Goal: Task Accomplishment & Management: Use online tool/utility

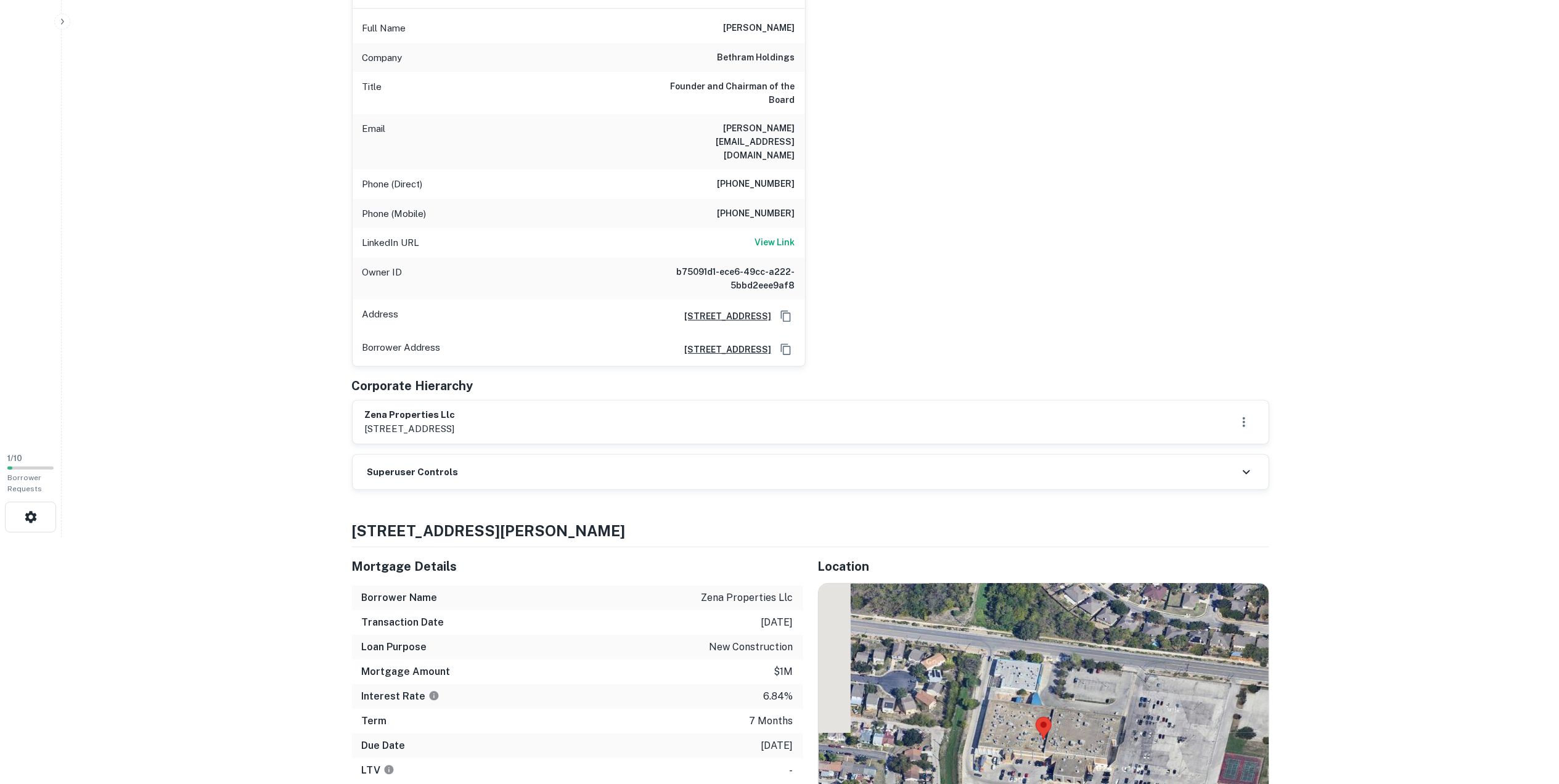
scroll to position [329, 0]
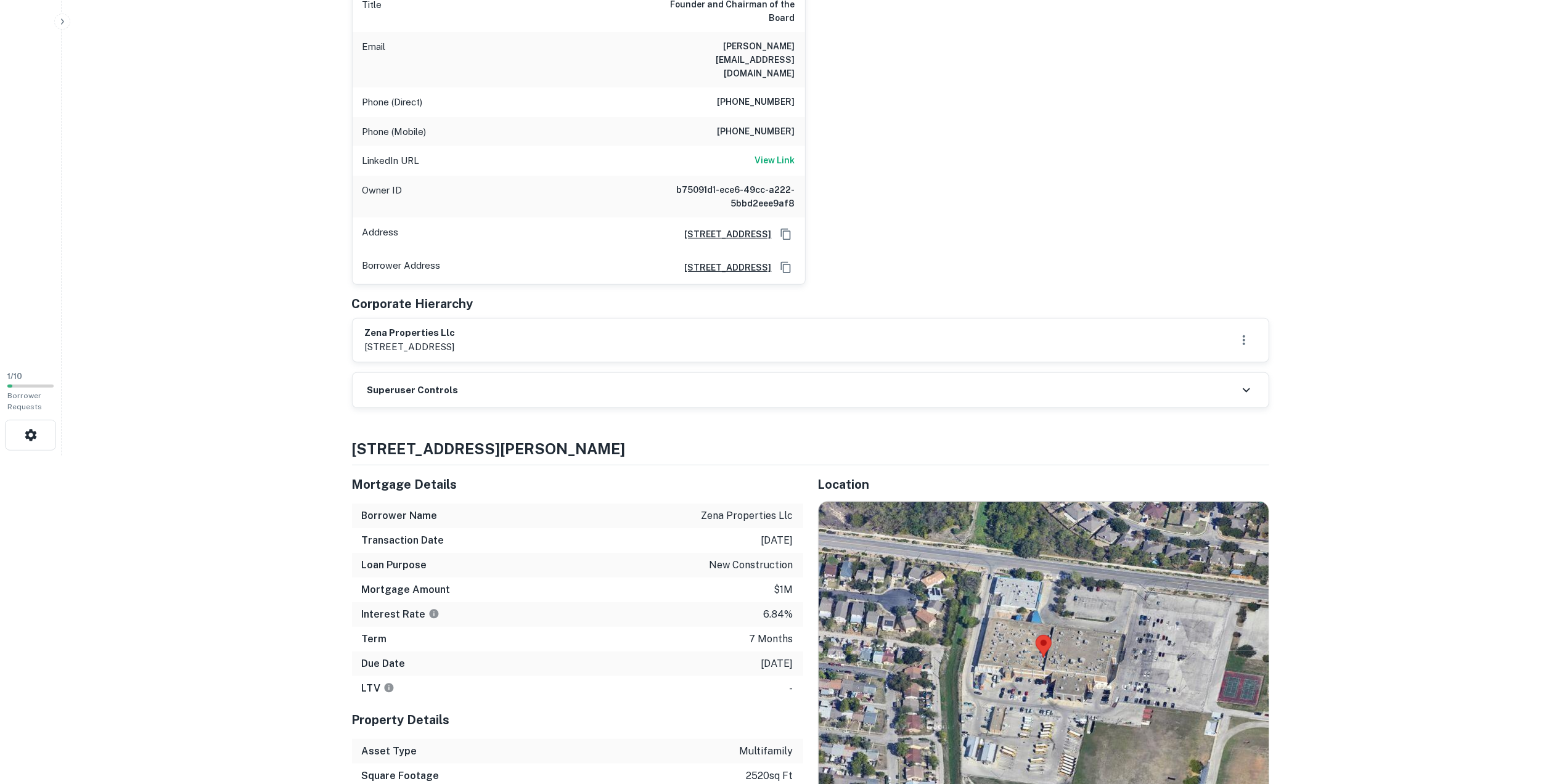
click at [632, 373] on div "Superuser Controls" at bounding box center [811, 390] width 916 height 34
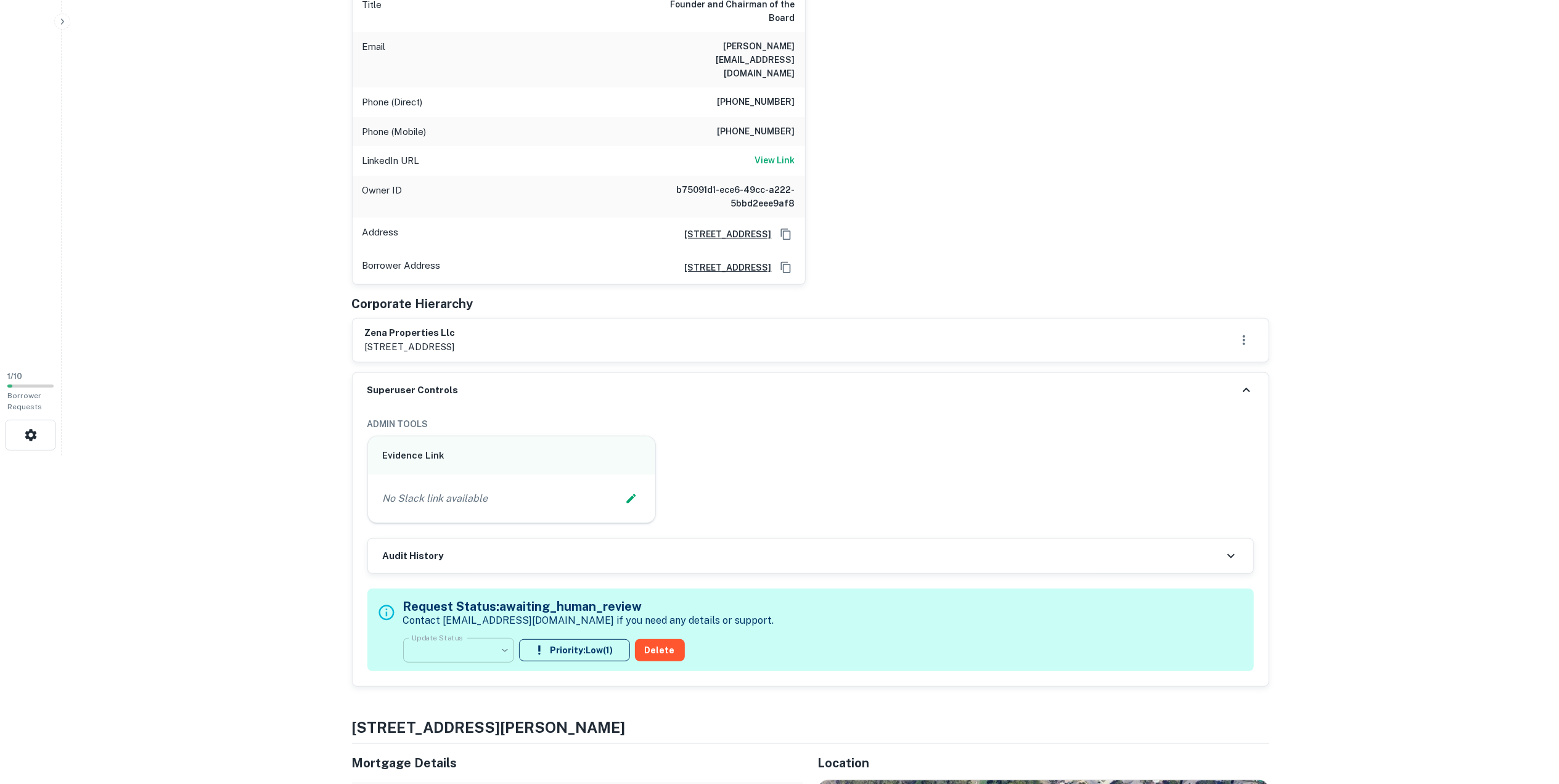
click at [483, 455] on body "**********" at bounding box center [779, 63] width 1559 height 784
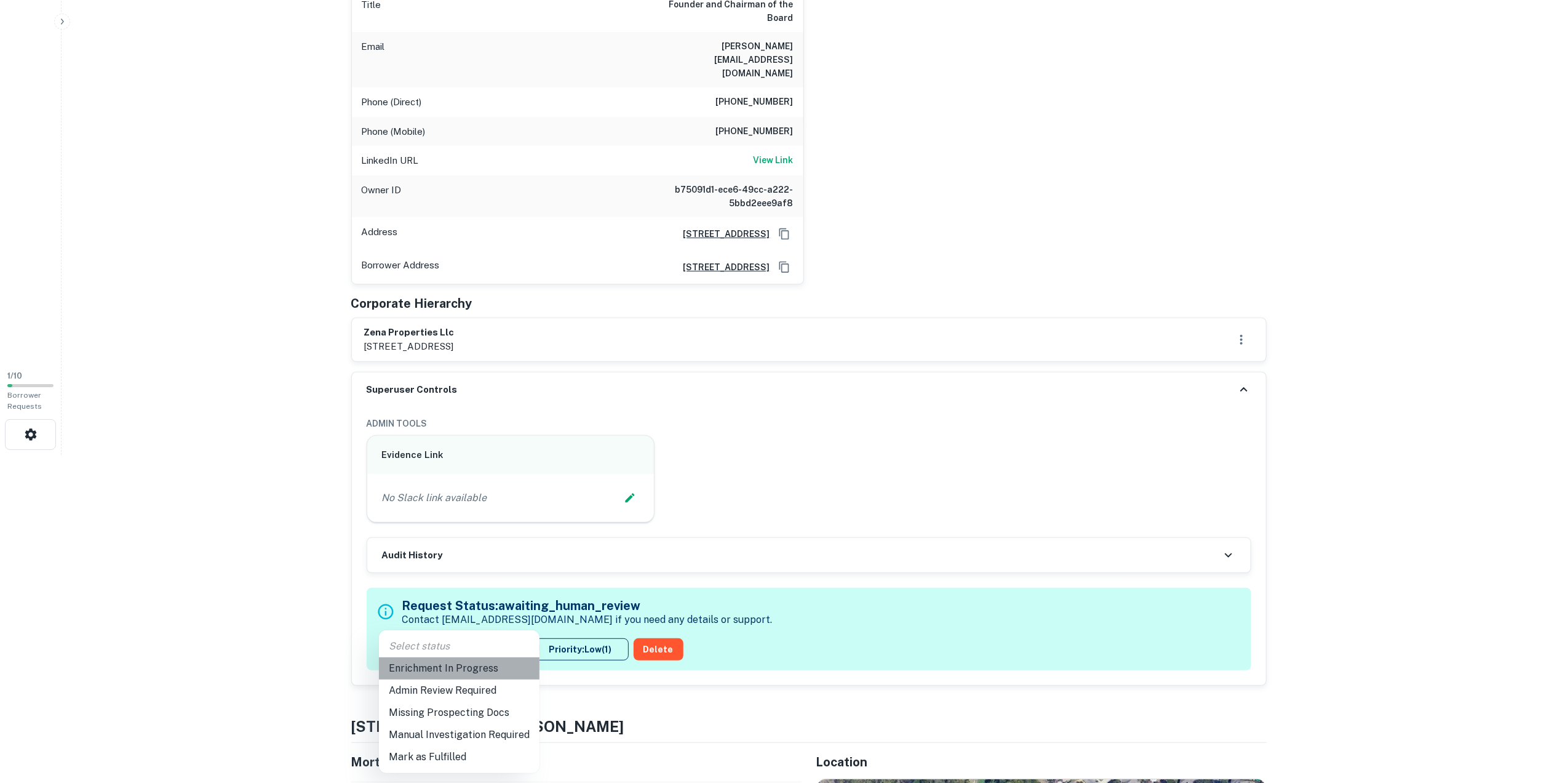
click at [463, 668] on li "Enrichment In Progress" at bounding box center [459, 668] width 160 height 22
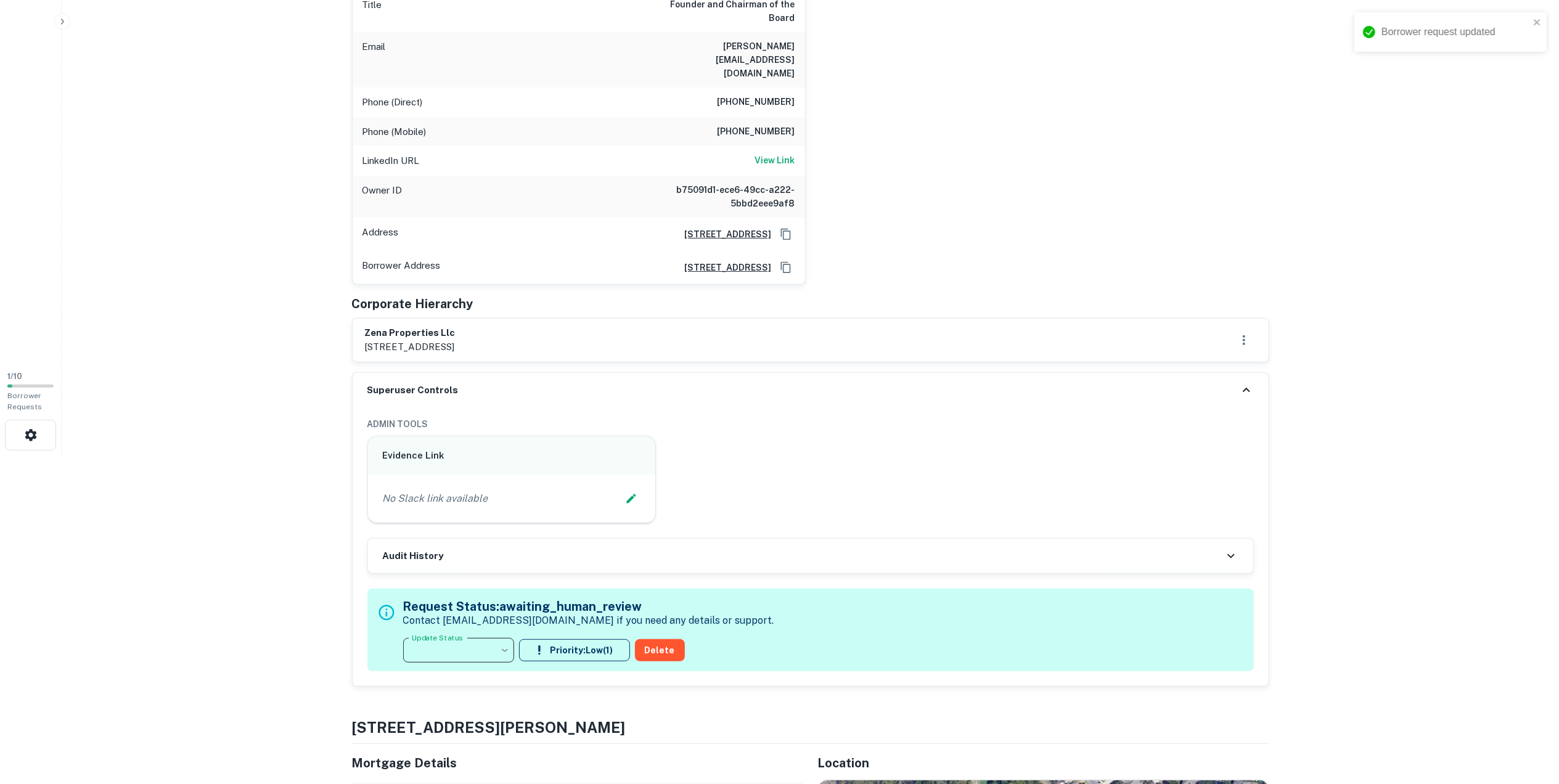
type input "**********"
drag, startPoint x: 1127, startPoint y: 186, endPoint x: 1029, endPoint y: 228, distance: 106.6
click at [1125, 186] on div "[PERSON_NAME] Enrich Full Name [PERSON_NAME] Company bethram holdings Title Fou…" at bounding box center [805, 82] width 927 height 403
click at [639, 489] on button "Edit Slack Link" at bounding box center [631, 498] width 18 height 18
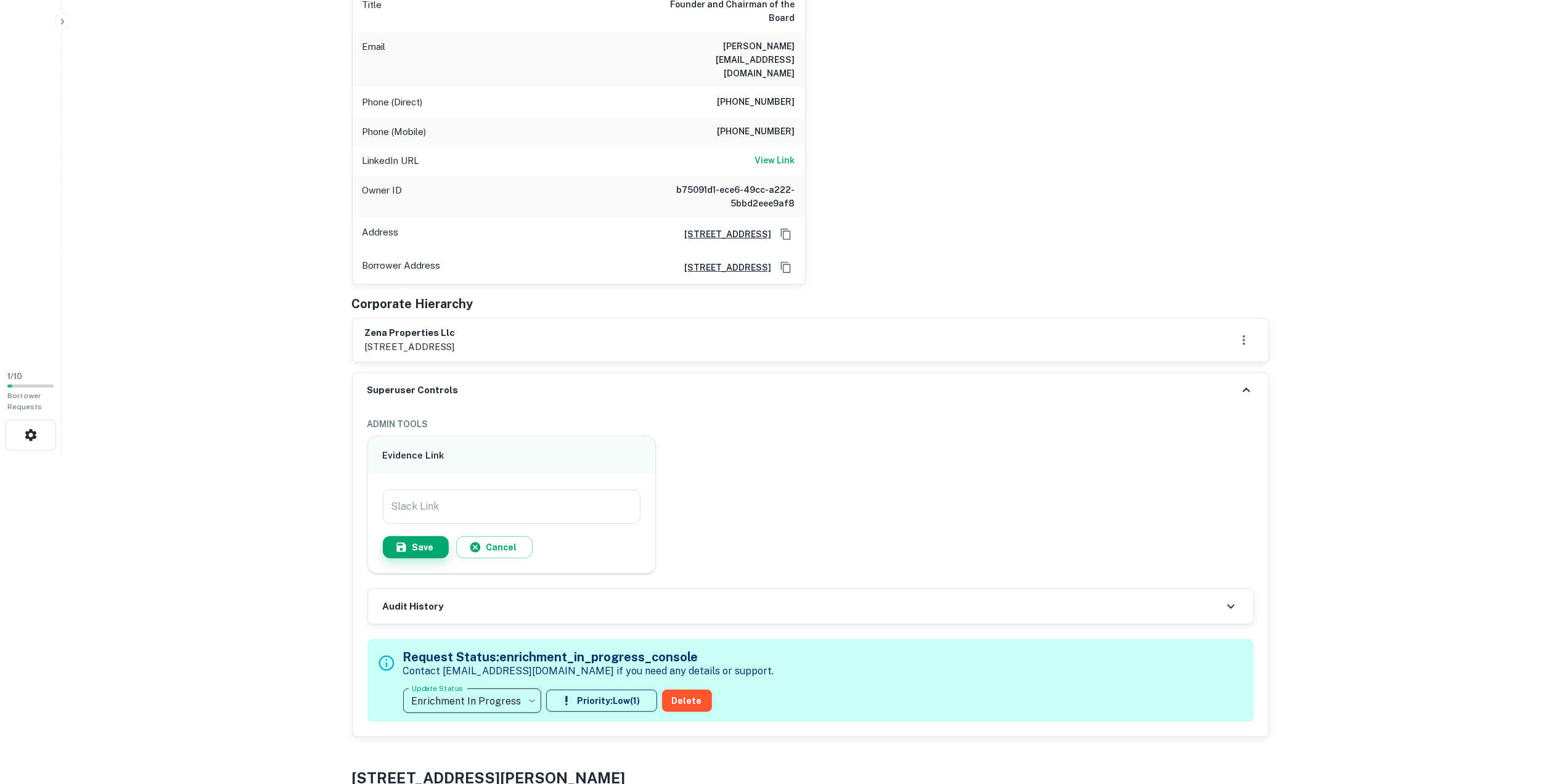
click at [623, 489] on input "Slack Link" at bounding box center [511, 506] width 258 height 34
paste input "**********"
type input "**********"
click at [394, 536] on button "Save" at bounding box center [415, 547] width 66 height 22
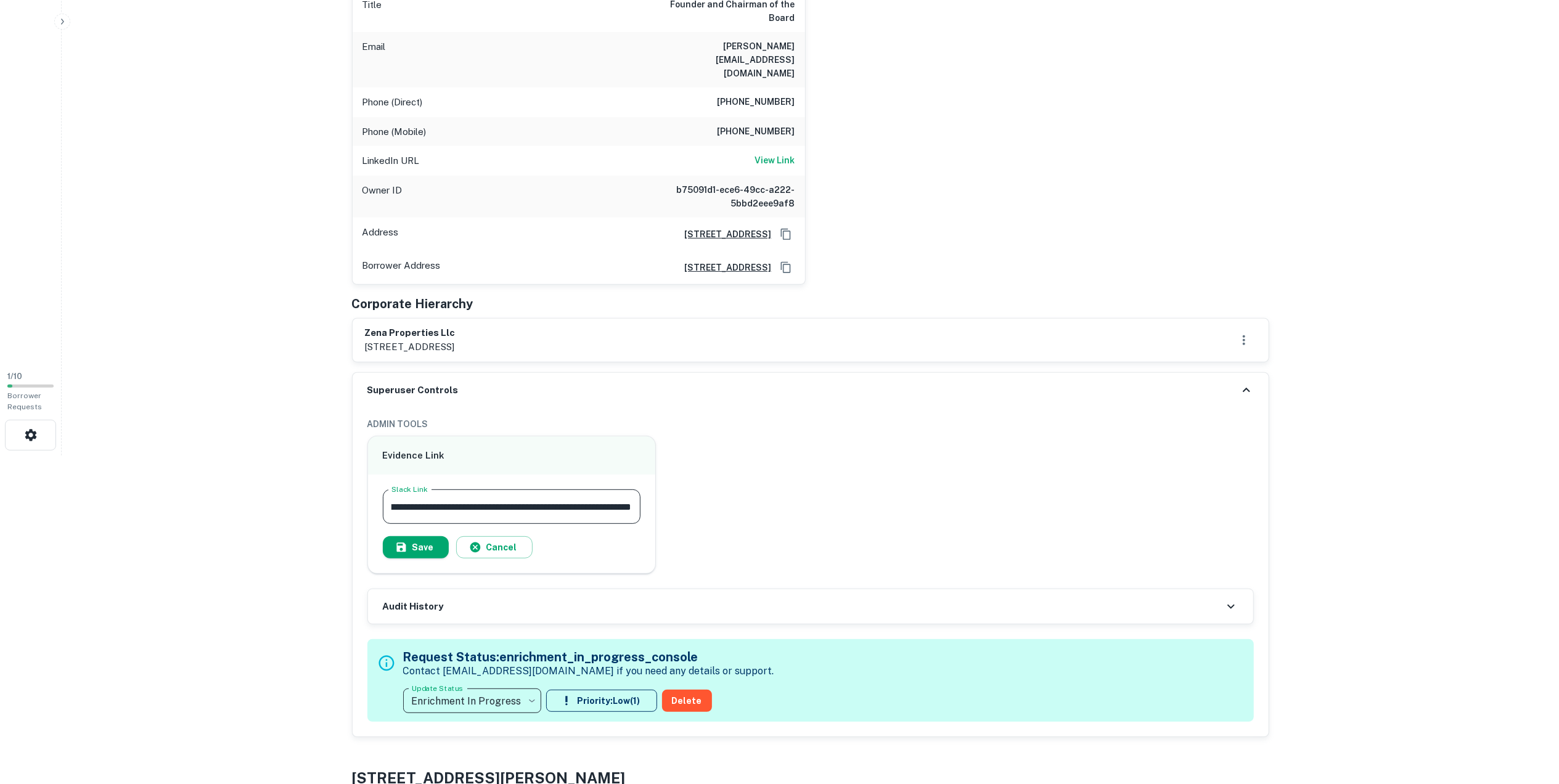
scroll to position [0, 0]
click at [468, 325] on div "**********" at bounding box center [810, 258] width 917 height 958
click at [471, 373] on div "Superuser Controls" at bounding box center [811, 390] width 916 height 34
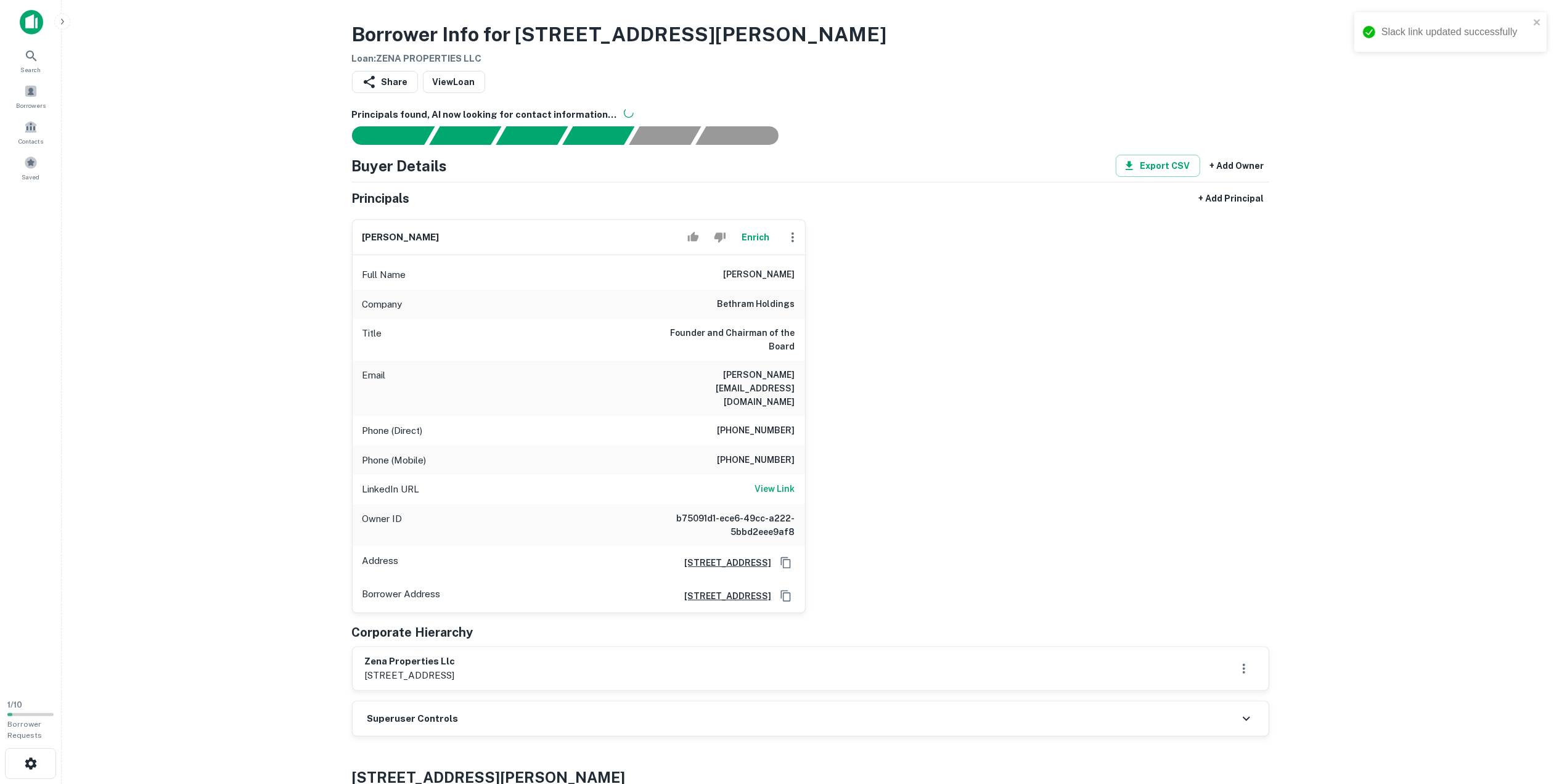
click at [1030, 313] on div "[PERSON_NAME] Enrich Full Name [PERSON_NAME] Company bethram holdings Title Fou…" at bounding box center [805, 411] width 927 height 403
click at [1111, 480] on div "[PERSON_NAME] Enrich Full Name [PERSON_NAME] Company bethram holdings Title Fou…" at bounding box center [805, 411] width 927 height 403
click at [984, 498] on div "[PERSON_NAME] Enrich Full Name [PERSON_NAME] Company bethram holdings Title Fou…" at bounding box center [805, 411] width 927 height 403
click at [766, 424] on h6 "[PHONE_NUMBER]" at bounding box center [756, 431] width 77 height 15
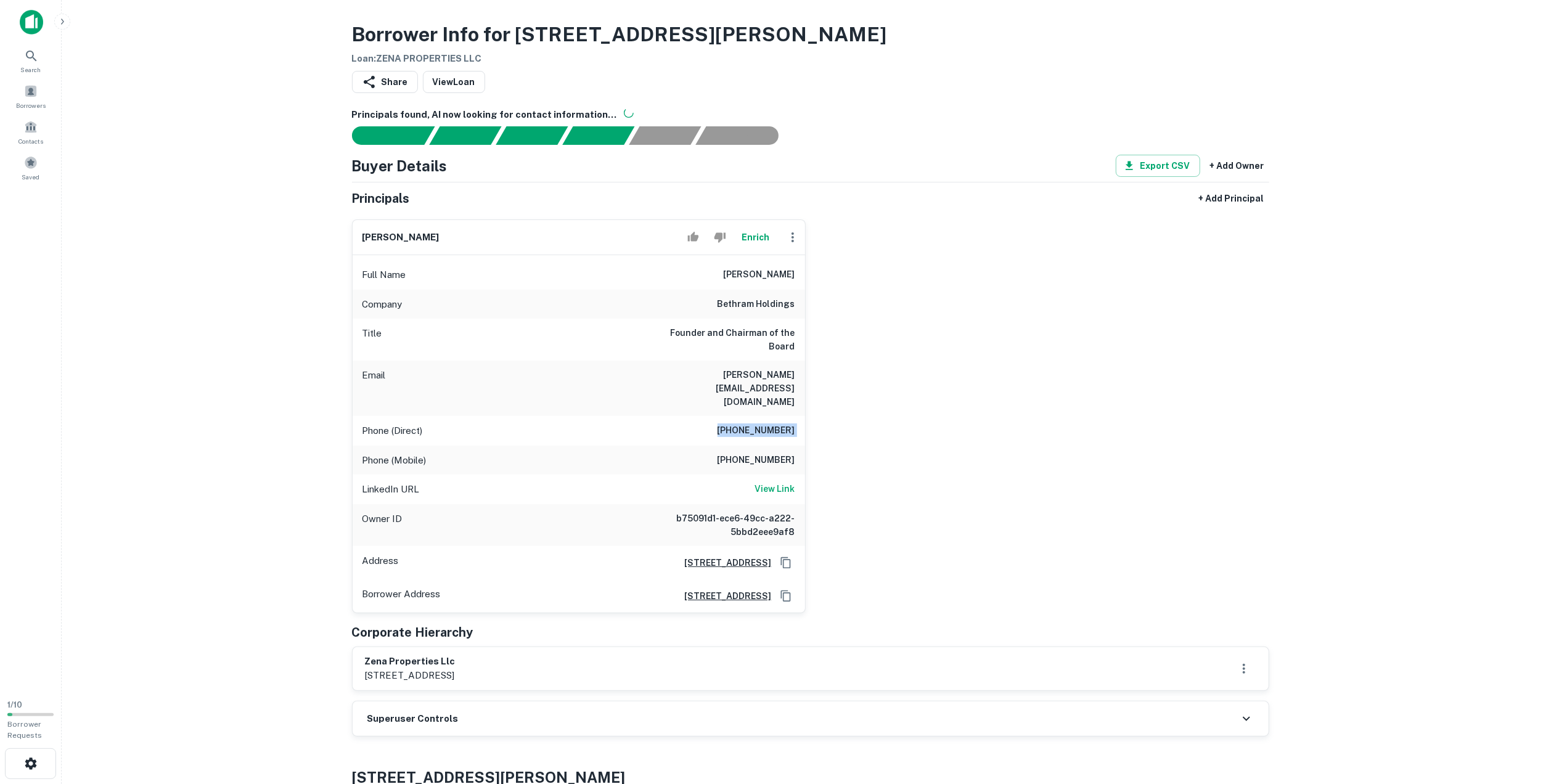
click at [766, 424] on h6 "[PHONE_NUMBER]" at bounding box center [756, 431] width 77 height 15
copy h6 "[PHONE_NUMBER]"
drag, startPoint x: 751, startPoint y: 328, endPoint x: 755, endPoint y: 319, distance: 9.8
click at [751, 328] on h6 "Founder and Chairman of the Board" at bounding box center [721, 339] width 148 height 27
click at [757, 316] on div "Company bethram holdings" at bounding box center [579, 304] width 452 height 29
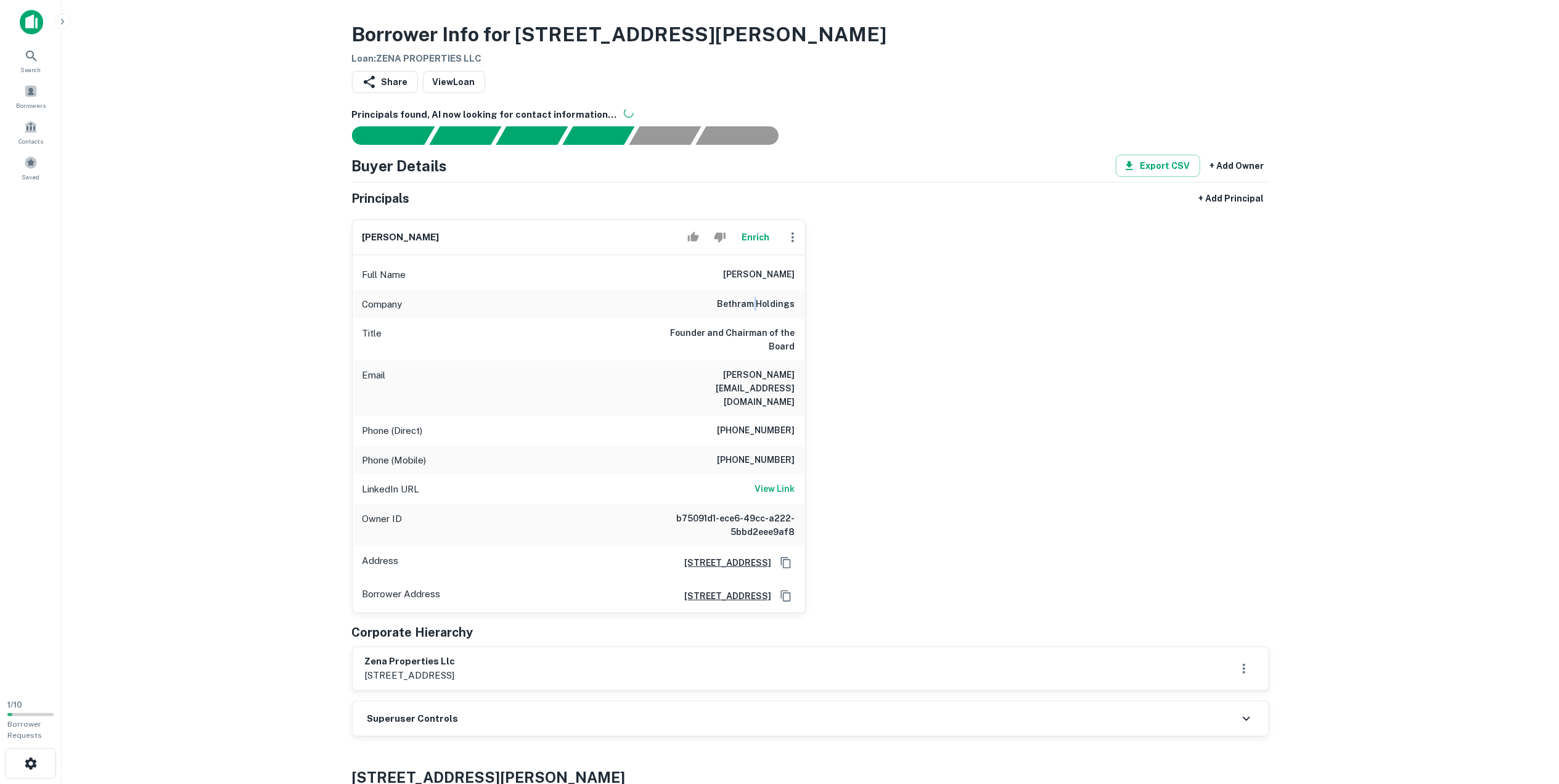
click at [757, 316] on div "Company bethram holdings" at bounding box center [579, 304] width 452 height 29
copy h6 "bethram holdings"
click at [736, 274] on h6 "[PERSON_NAME]" at bounding box center [759, 275] width 71 height 15
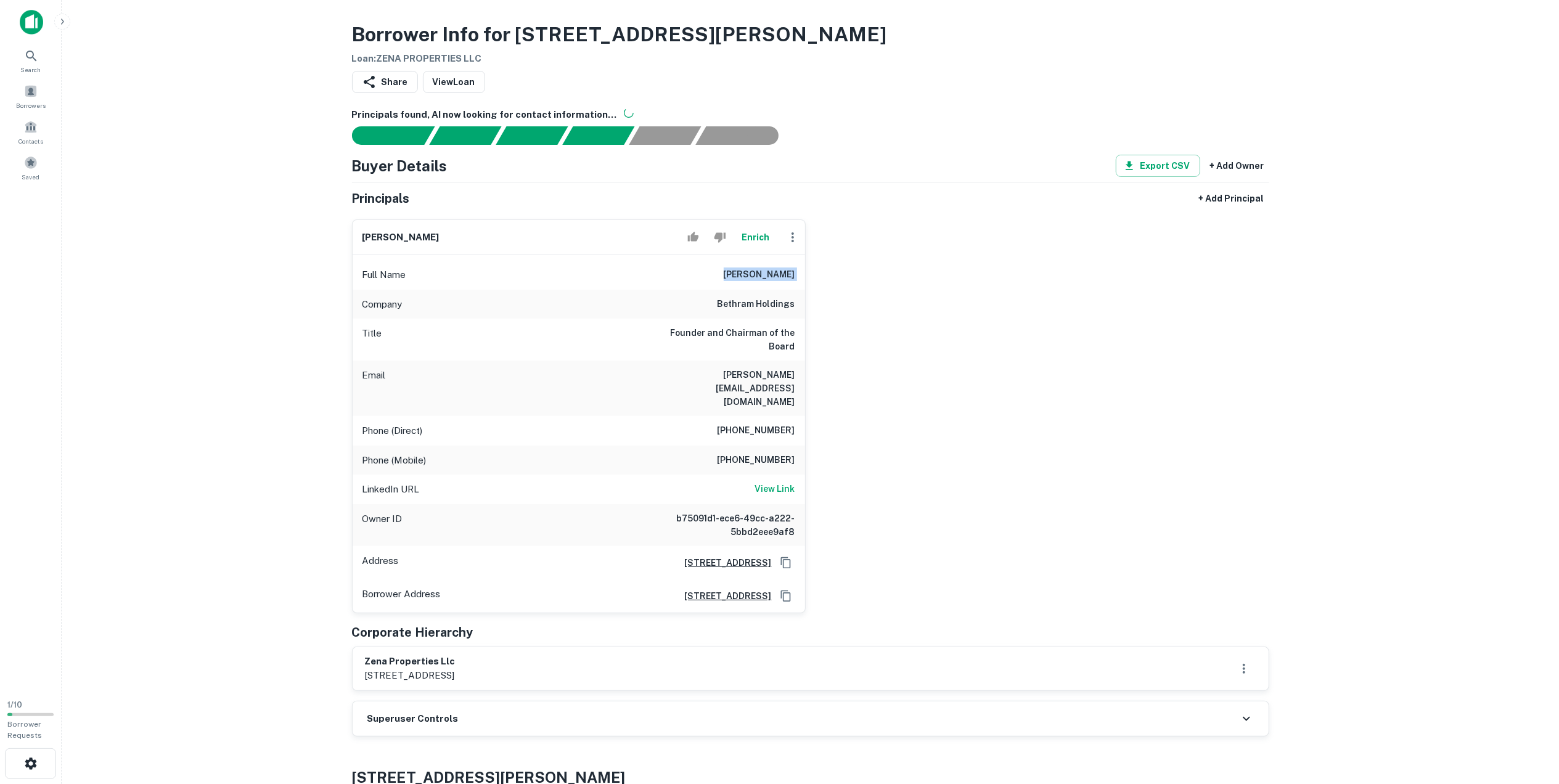
click at [736, 274] on h6 "[PERSON_NAME]" at bounding box center [759, 275] width 71 height 15
copy h6 "[PERSON_NAME]"
click at [728, 275] on div "Full Name [PERSON_NAME]" at bounding box center [579, 274] width 452 height 29
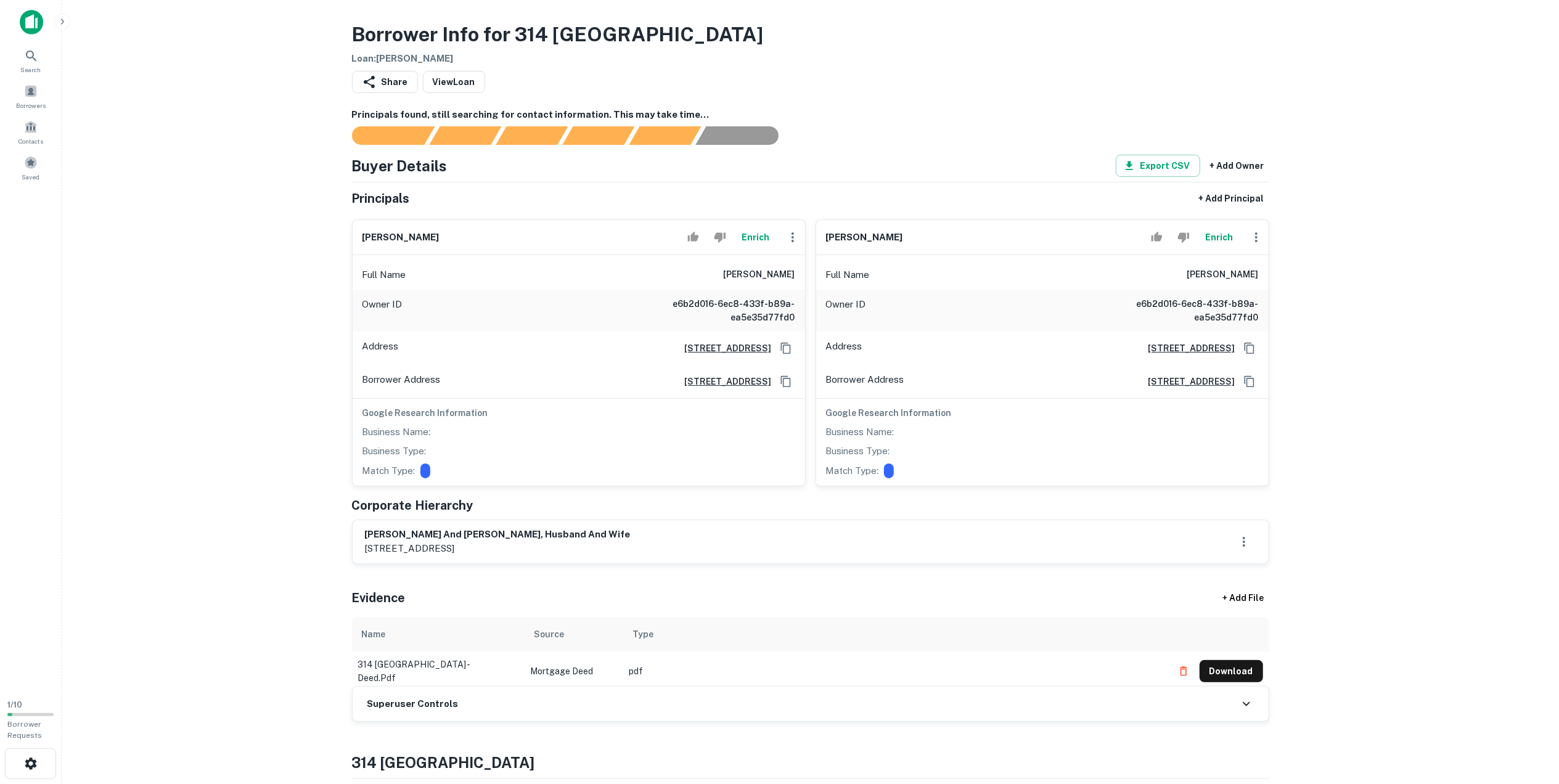
click at [1372, 541] on main "Borrower Info for 314 Baltimore Loan : [PERSON_NAME] Share View Loan Principals…" at bounding box center [809, 392] width 1497 height 784
